Goal: Communication & Community: Participate in discussion

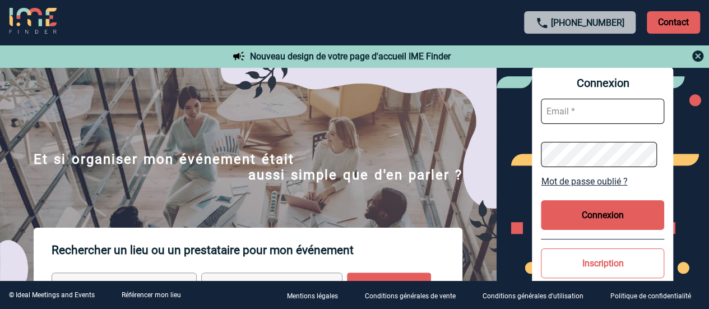
type input "[EMAIL_ADDRESS][DOMAIN_NAME]"
click at [583, 211] on button "Connexion" at bounding box center [602, 215] width 123 height 30
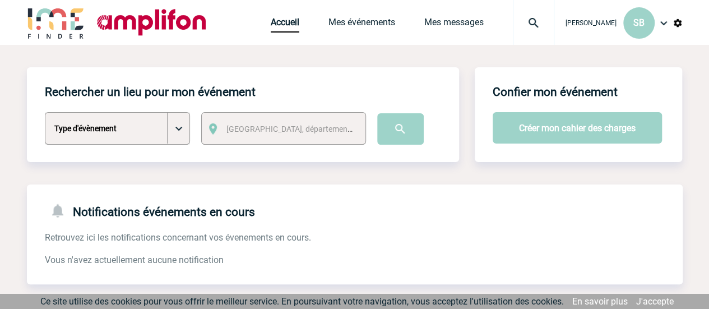
click at [484, 25] on span "Mes messages" at bounding box center [468, 22] width 89 height 11
click at [474, 22] on link "Mes messages" at bounding box center [453, 25] width 59 height 16
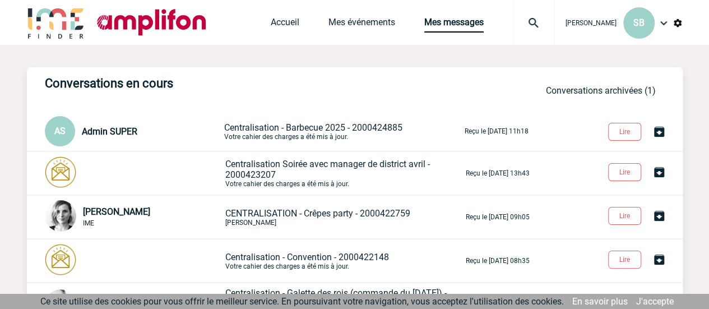
click at [266, 122] on span "Centralisation - Barbecue 2025 - 2000424885" at bounding box center [313, 127] width 178 height 11
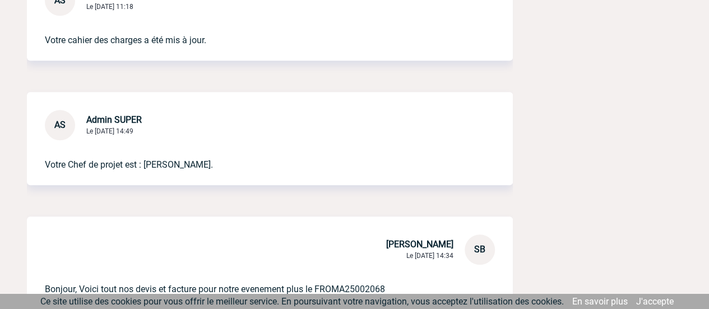
scroll to position [535, 0]
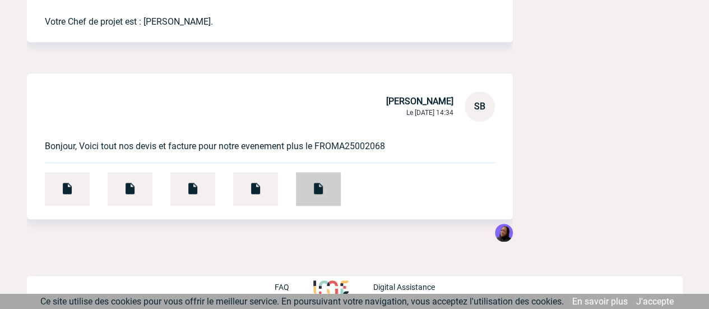
click at [327, 192] on div at bounding box center [318, 189] width 45 height 34
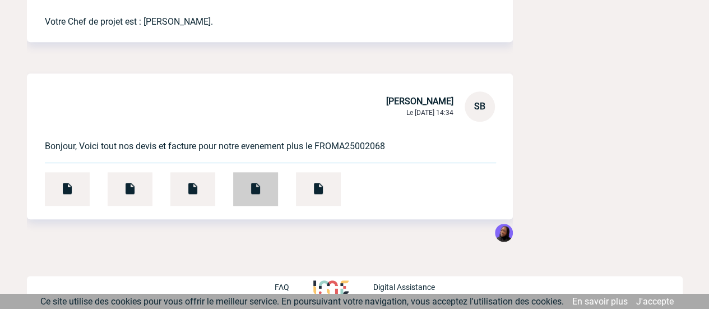
click at [259, 183] on img at bounding box center [255, 188] width 13 height 13
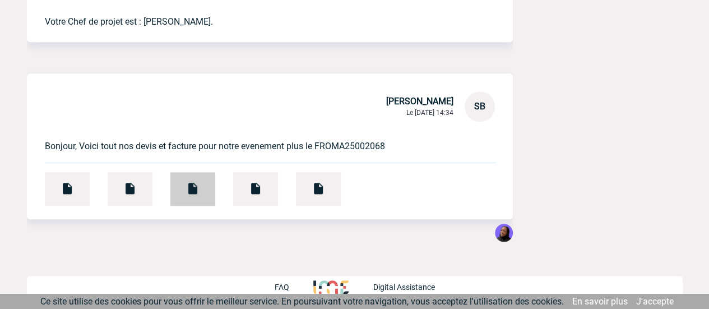
click at [211, 187] on div at bounding box center [192, 189] width 45 height 34
click at [191, 192] on img at bounding box center [192, 188] width 13 height 13
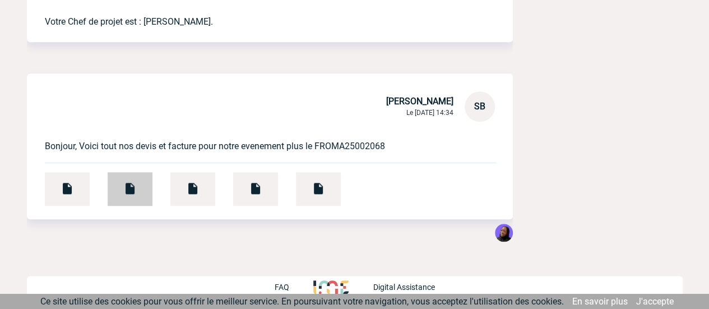
click at [129, 184] on img at bounding box center [129, 188] width 13 height 13
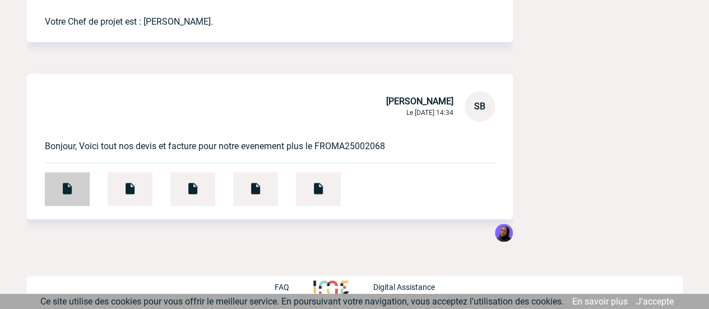
drag, startPoint x: 70, startPoint y: 172, endPoint x: 62, endPoint y: 190, distance: 19.6
click at [62, 190] on img at bounding box center [67, 188] width 13 height 13
